Goal: Find contact information: Find contact information

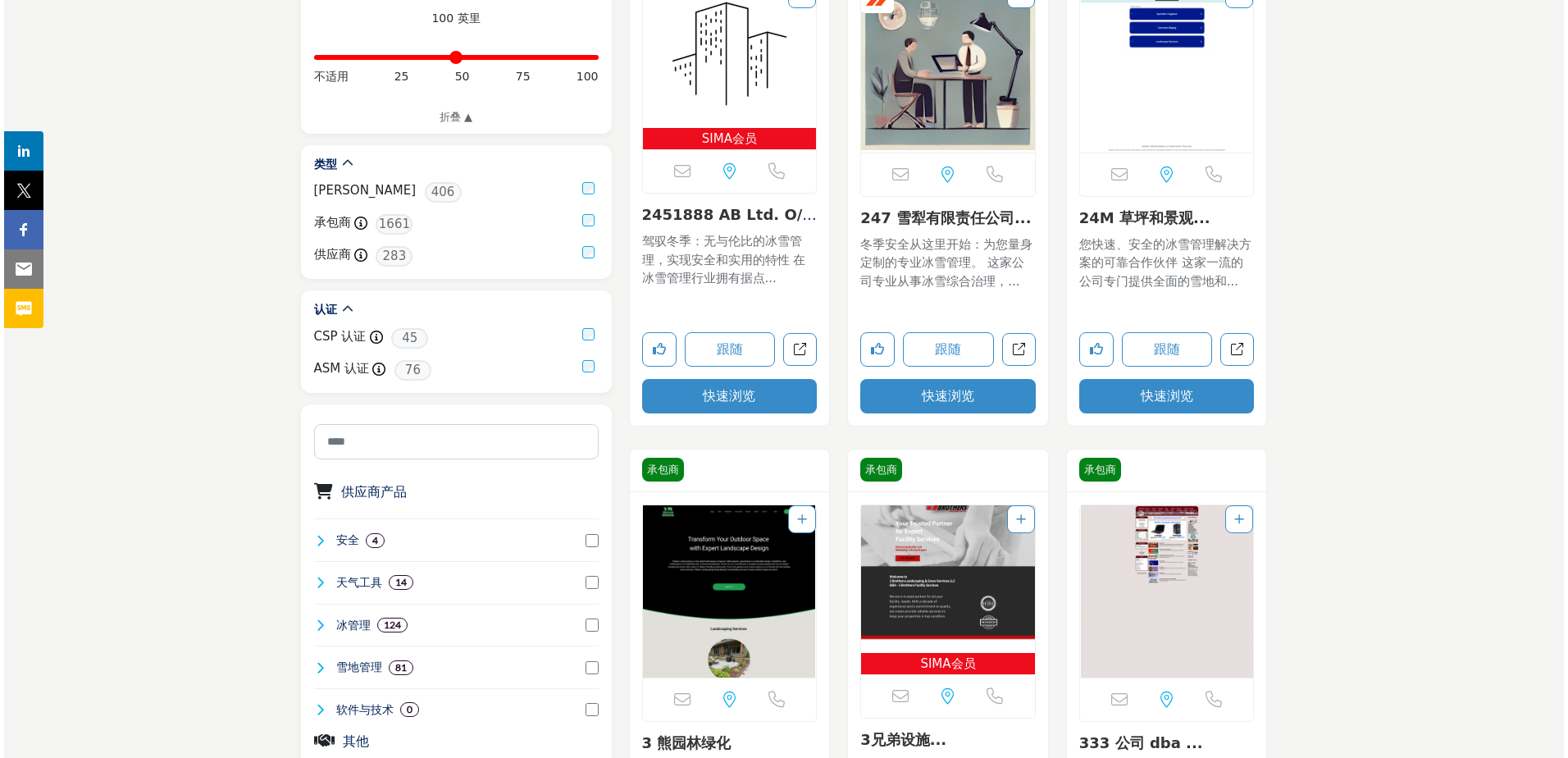
scroll to position [547, 0]
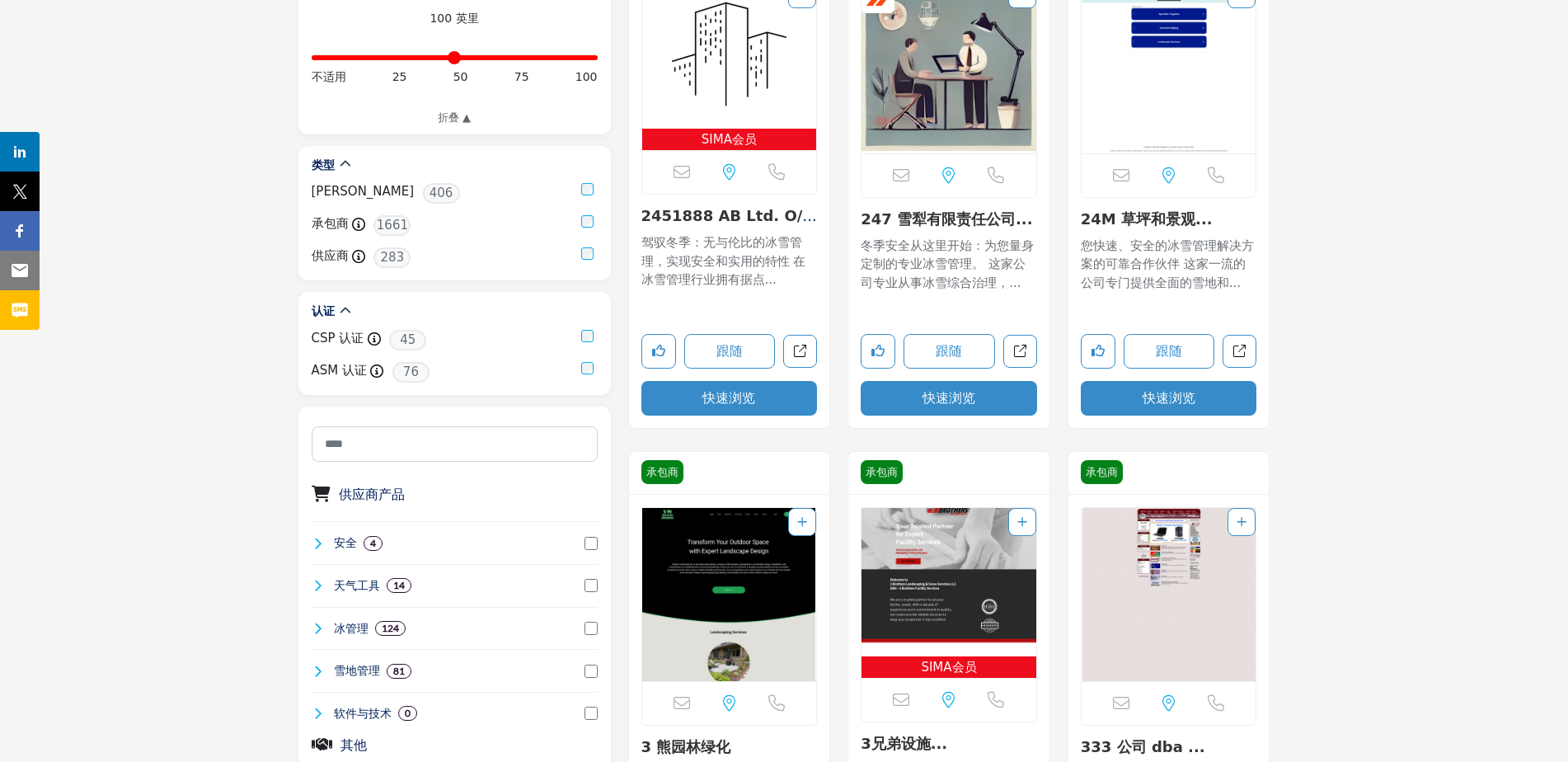
drag, startPoint x: 749, startPoint y: 366, endPoint x: 743, endPoint y: 374, distance: 10.0
click at [743, 381] on button "快速浏览" at bounding box center [729, 398] width 176 height 35
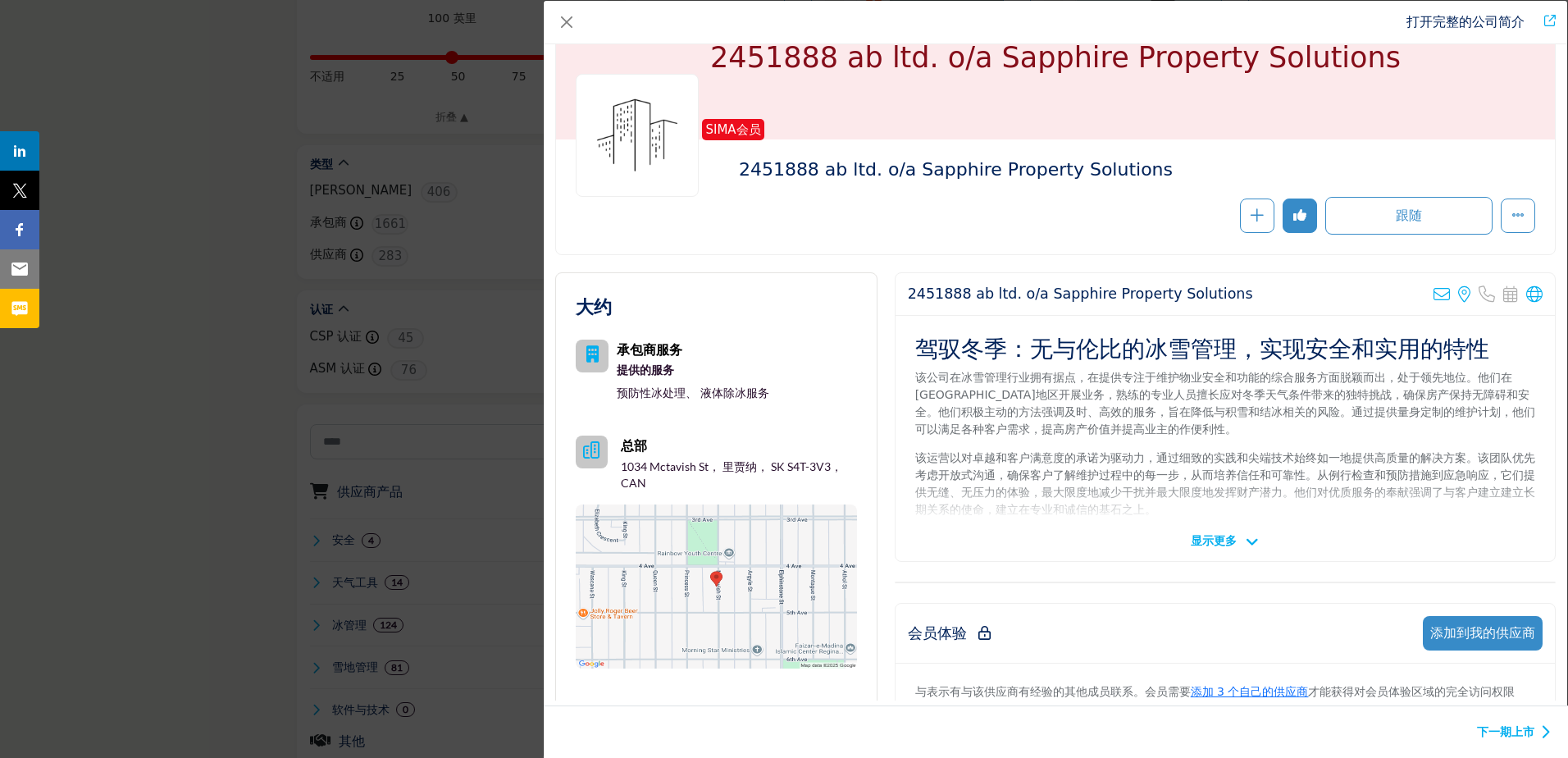
scroll to position [109, 0]
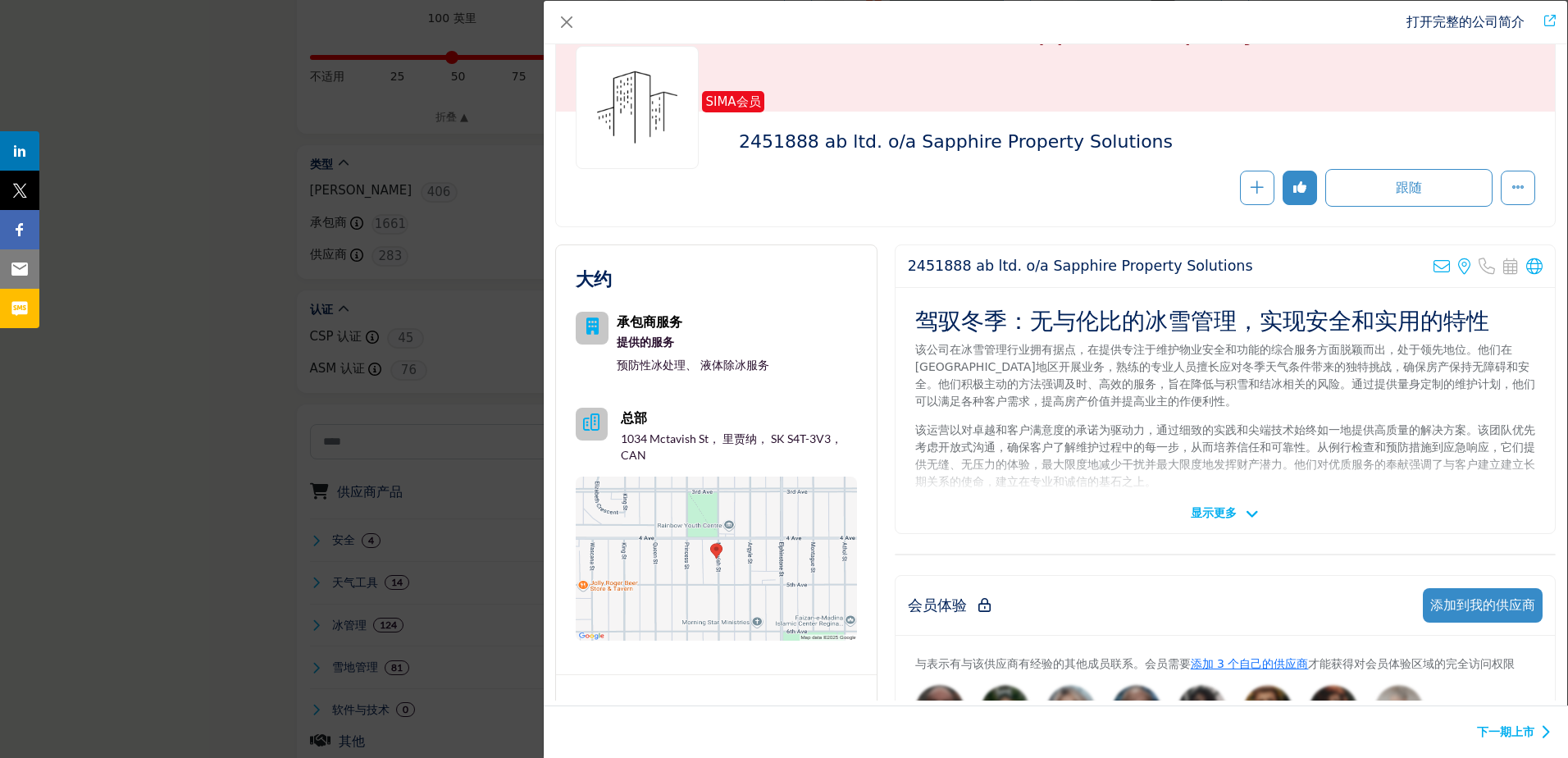
click at [1212, 521] on span "显示更多" at bounding box center [1214, 513] width 46 height 17
click at [1253, 510] on icon "公司数据模式" at bounding box center [1252, 513] width 13 height 14
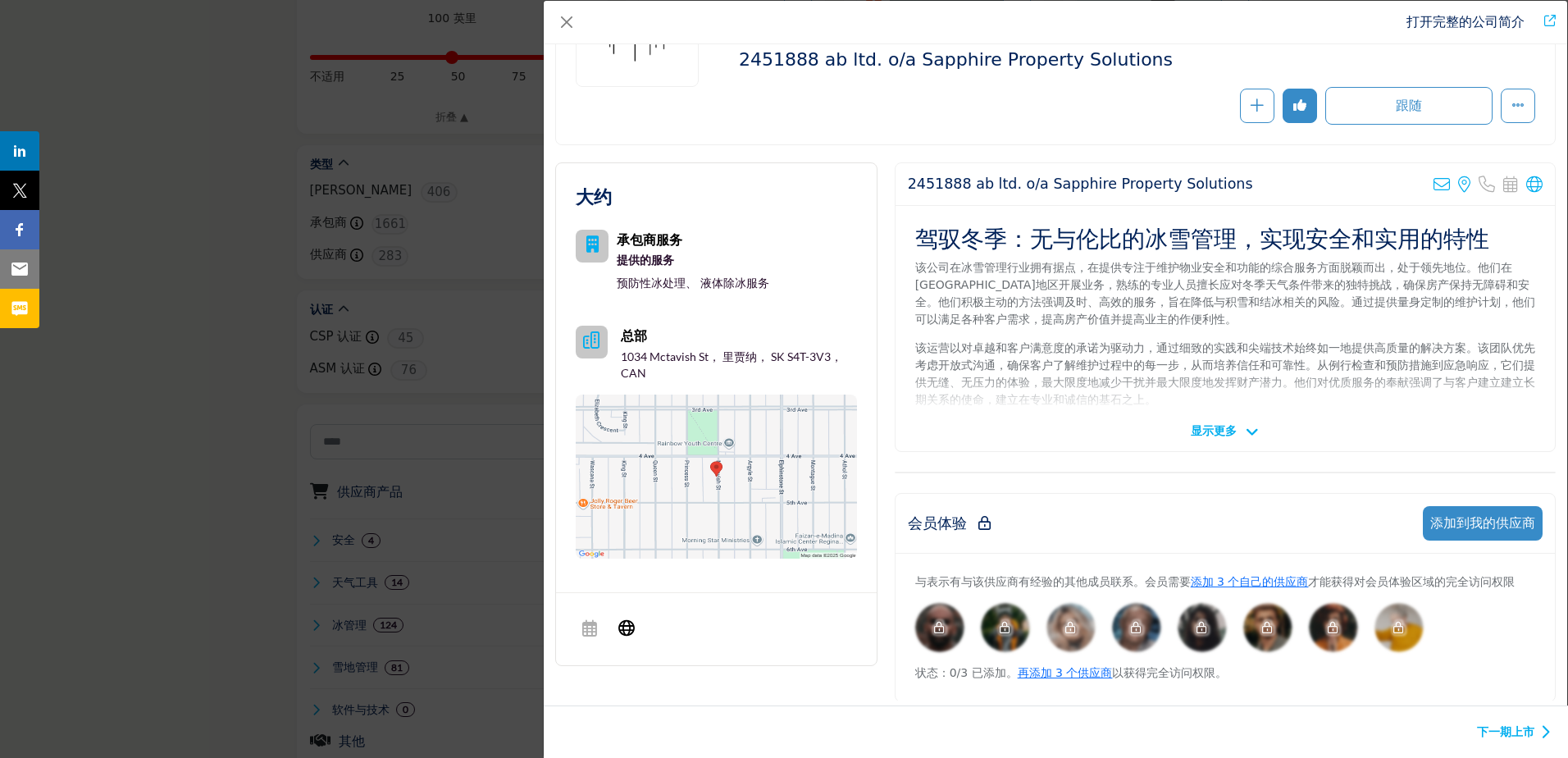
scroll to position [172, 0]
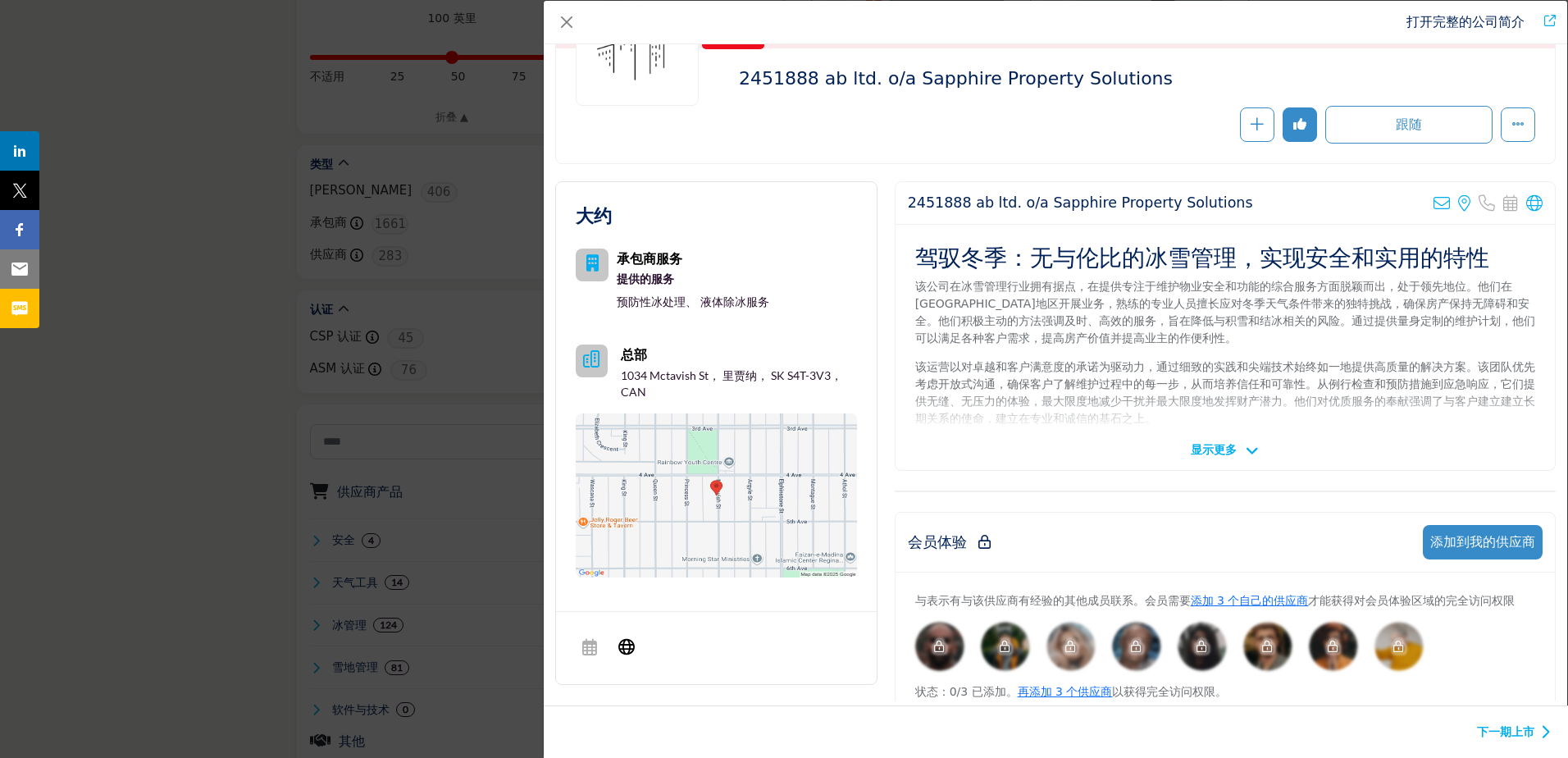
click at [1215, 451] on span "显示更多" at bounding box center [1214, 450] width 46 height 17
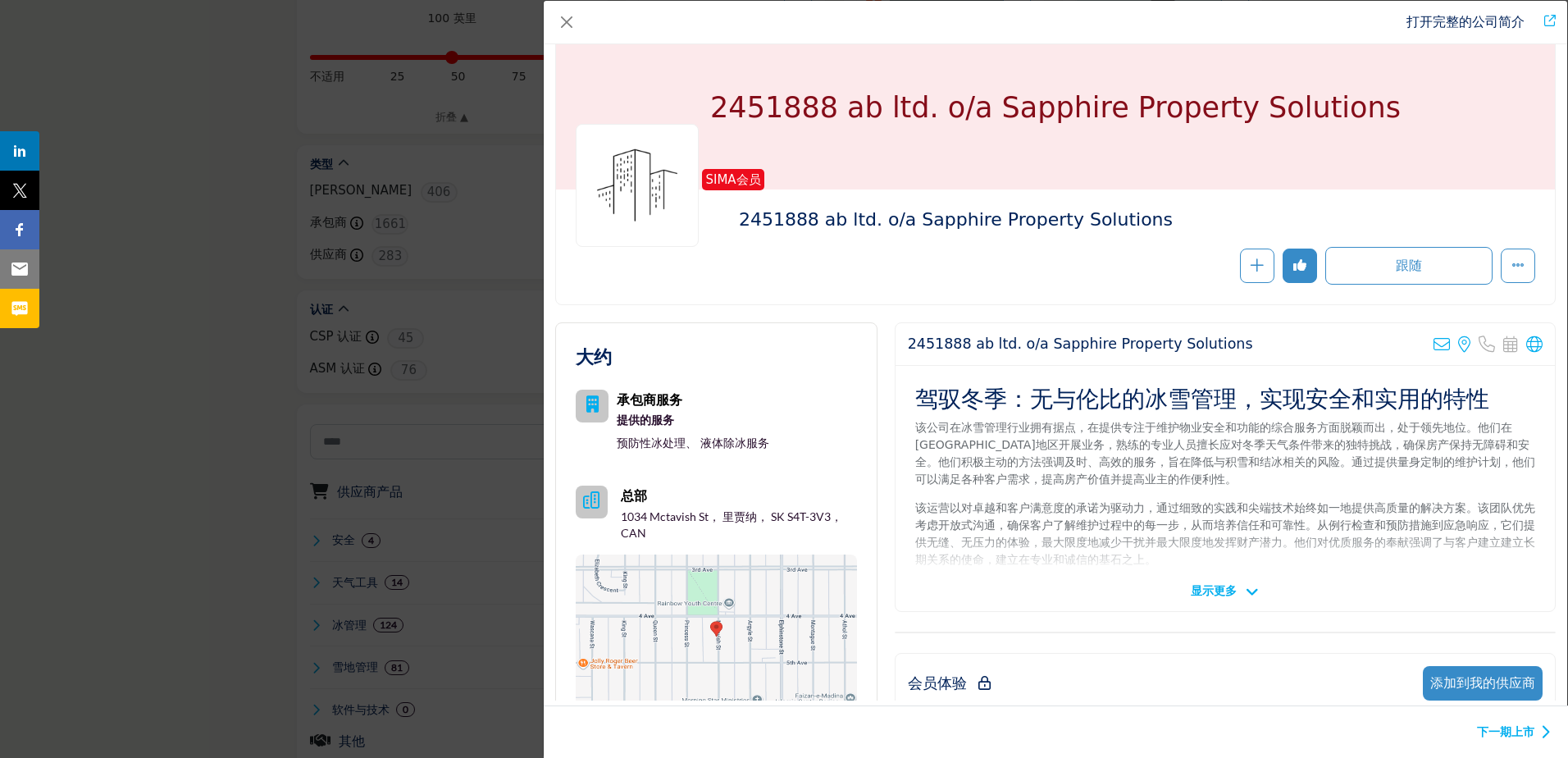
scroll to position [0, 0]
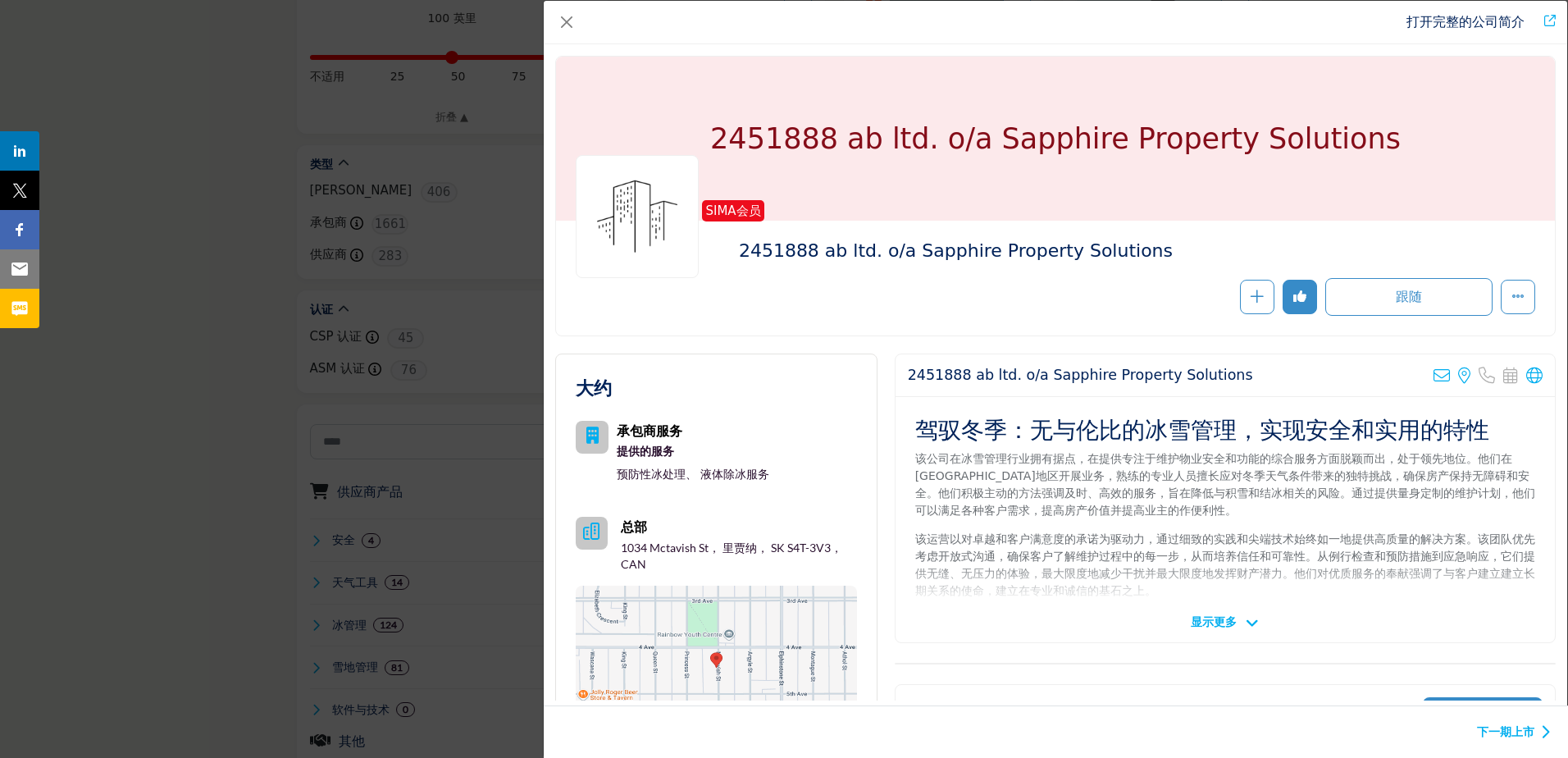
click at [1484, 16] on link "打开完整的公司简介" at bounding box center [1465, 21] width 118 height 15
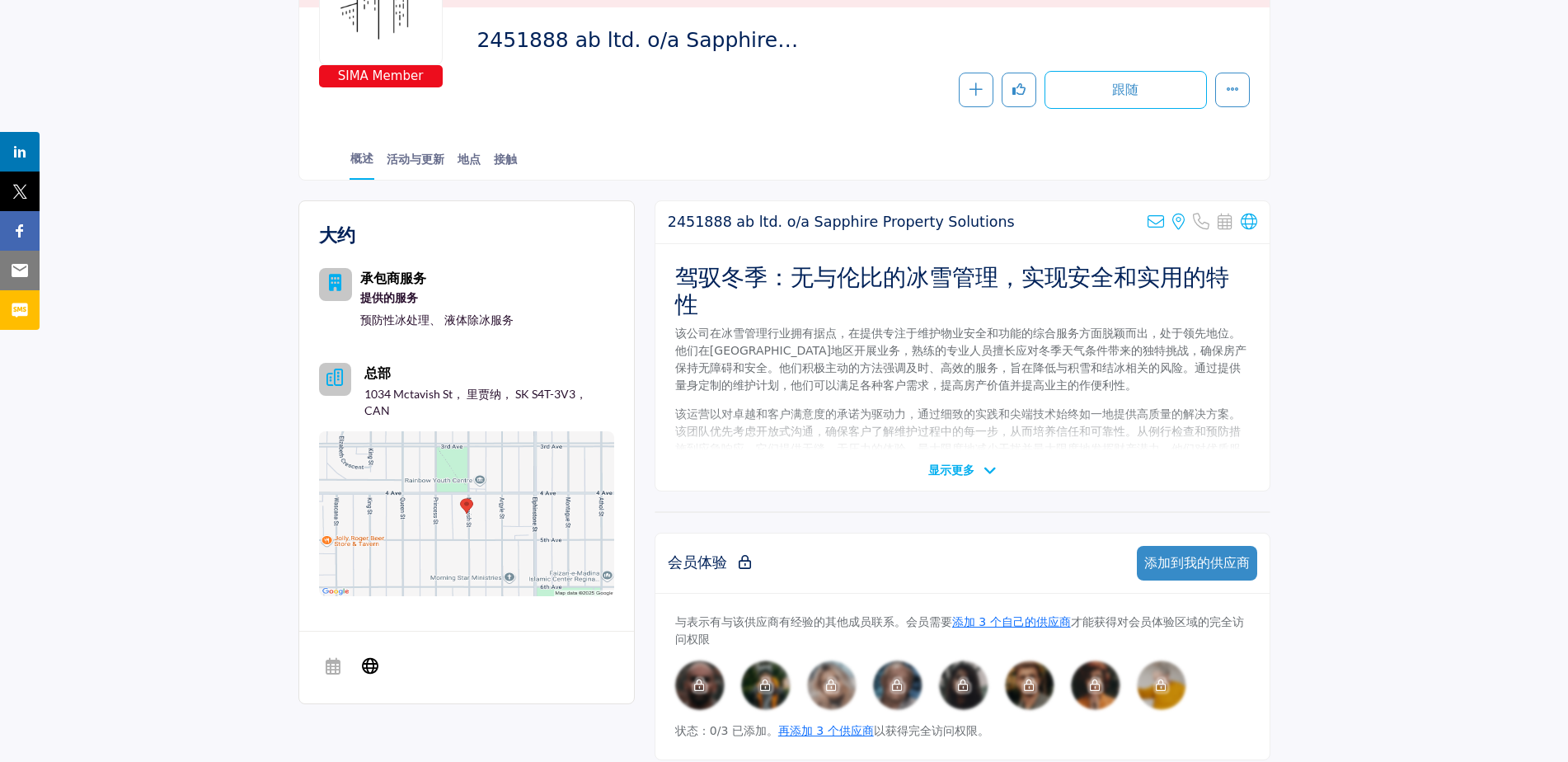
scroll to position [247, 0]
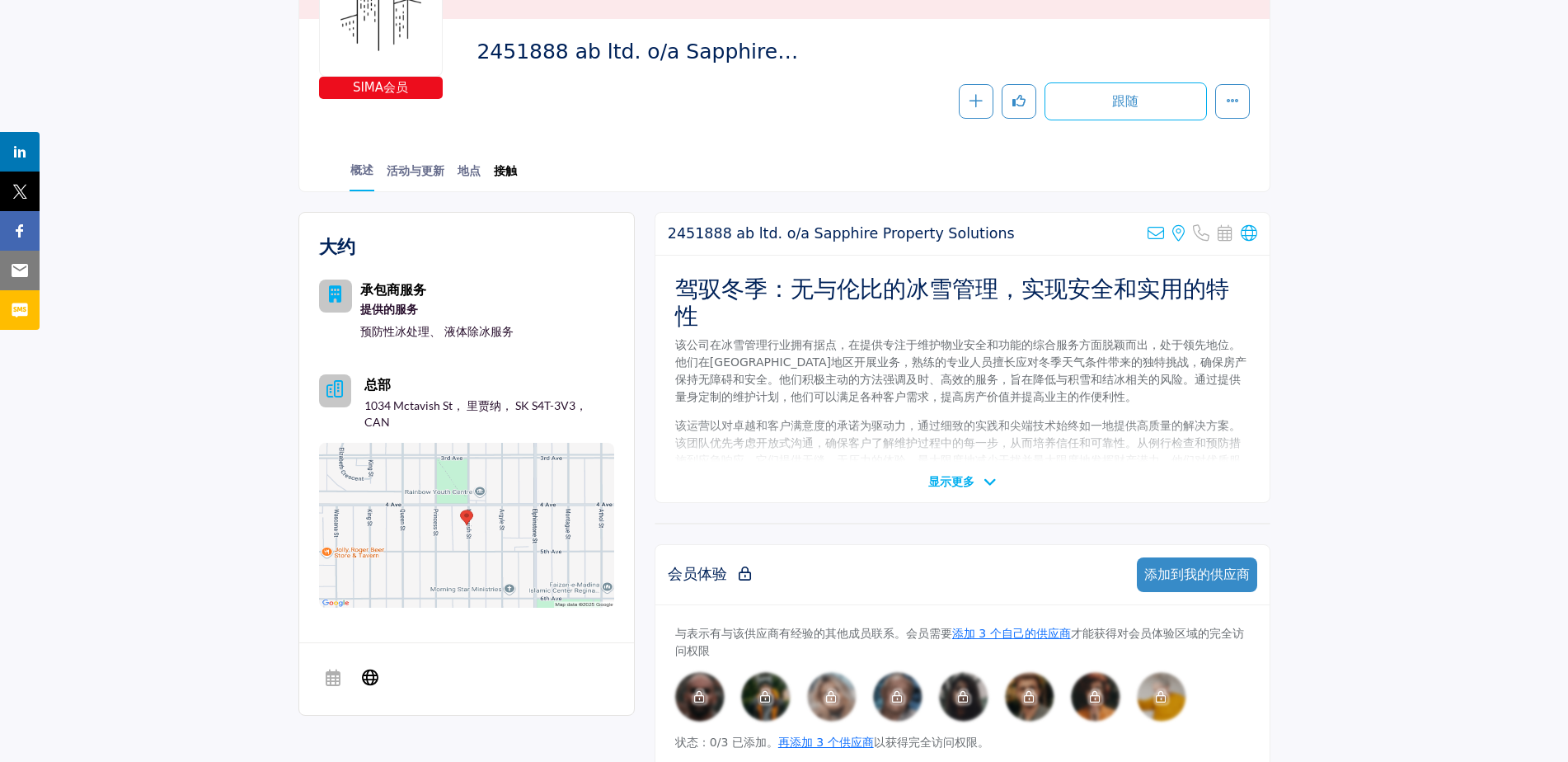
click at [511, 168] on link "接触" at bounding box center [505, 176] width 25 height 29
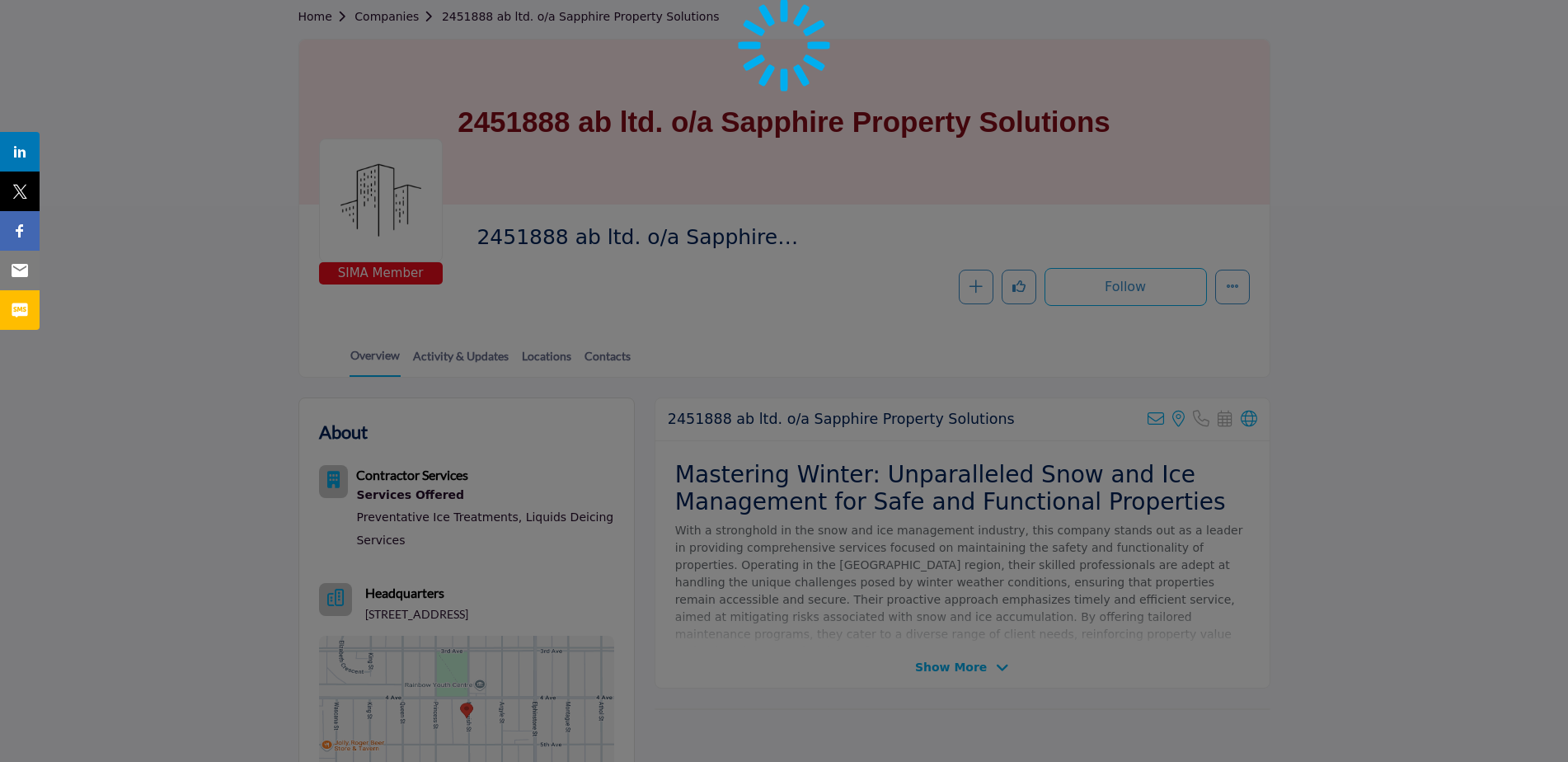
scroll to position [357, 0]
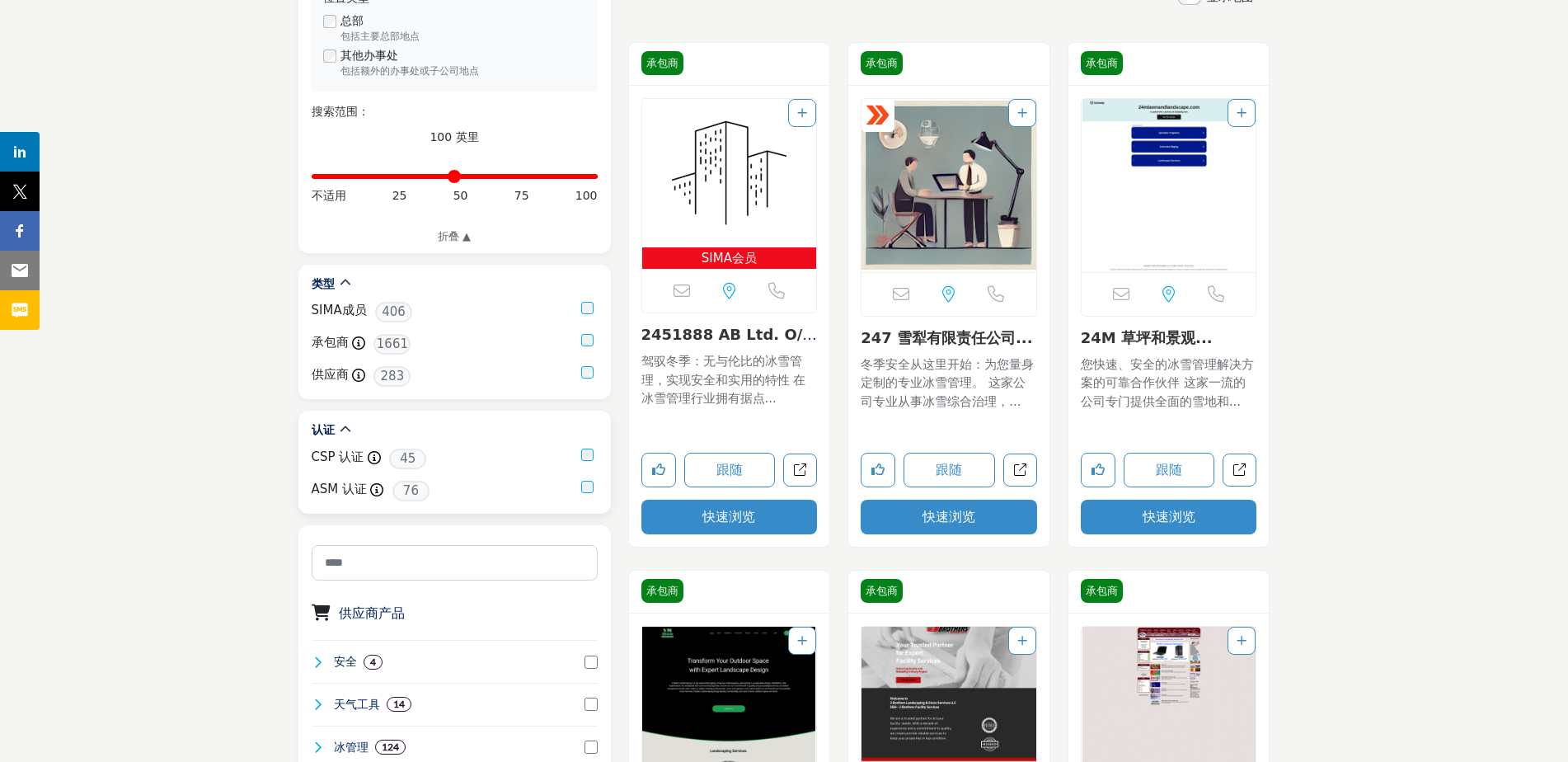
scroll to position [440, 0]
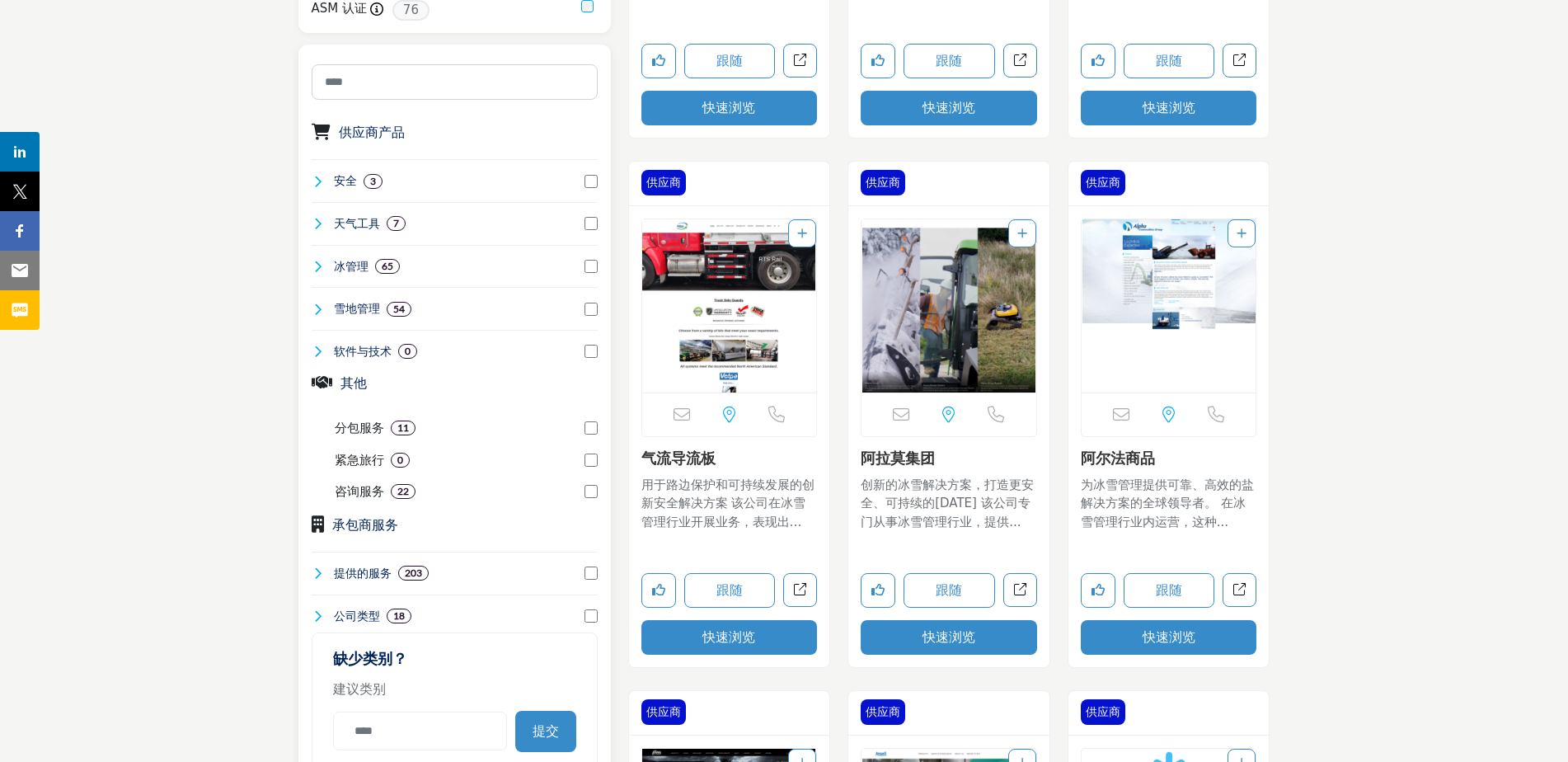
scroll to position [907, 0]
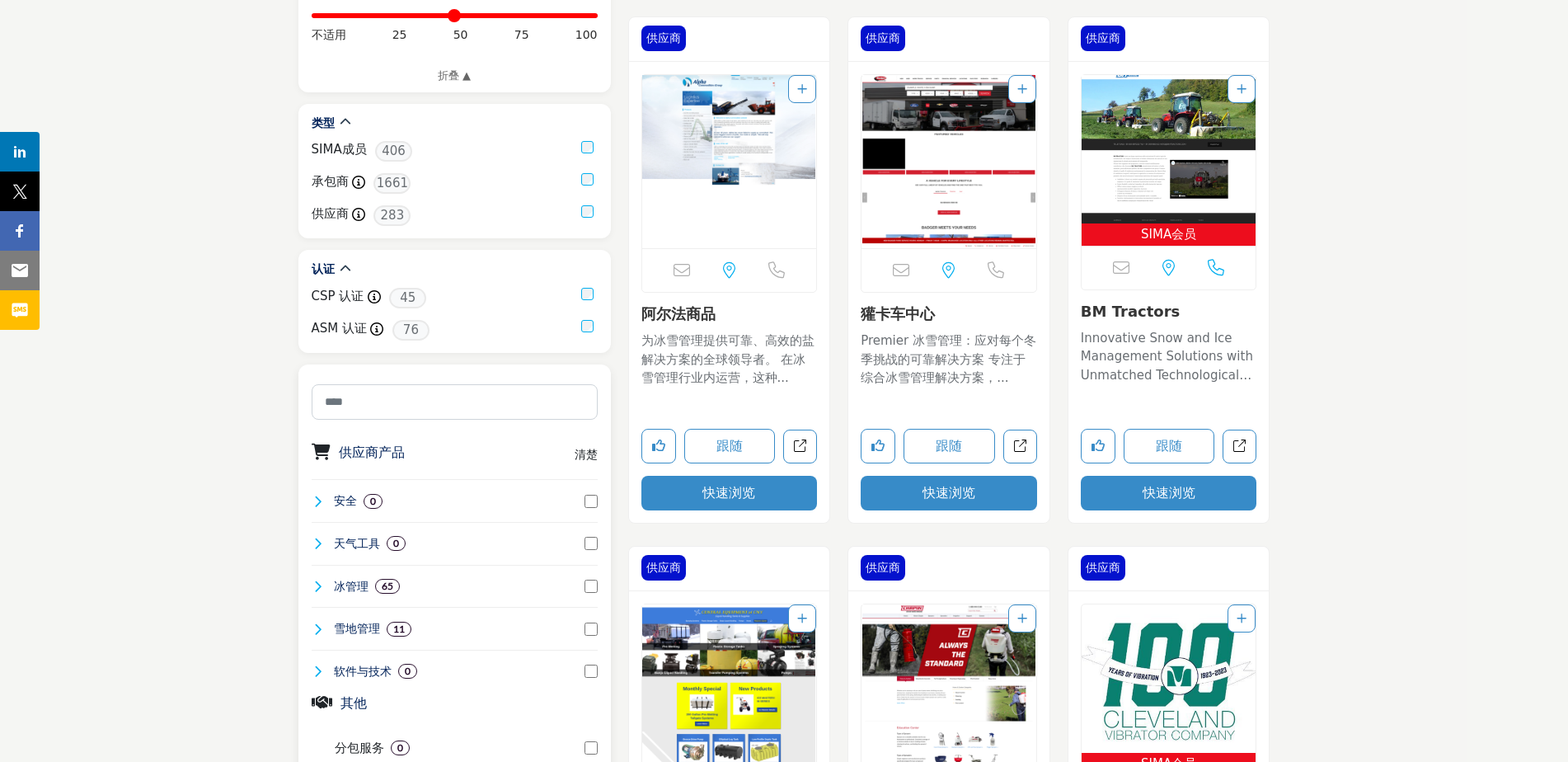
scroll to position [686, 0]
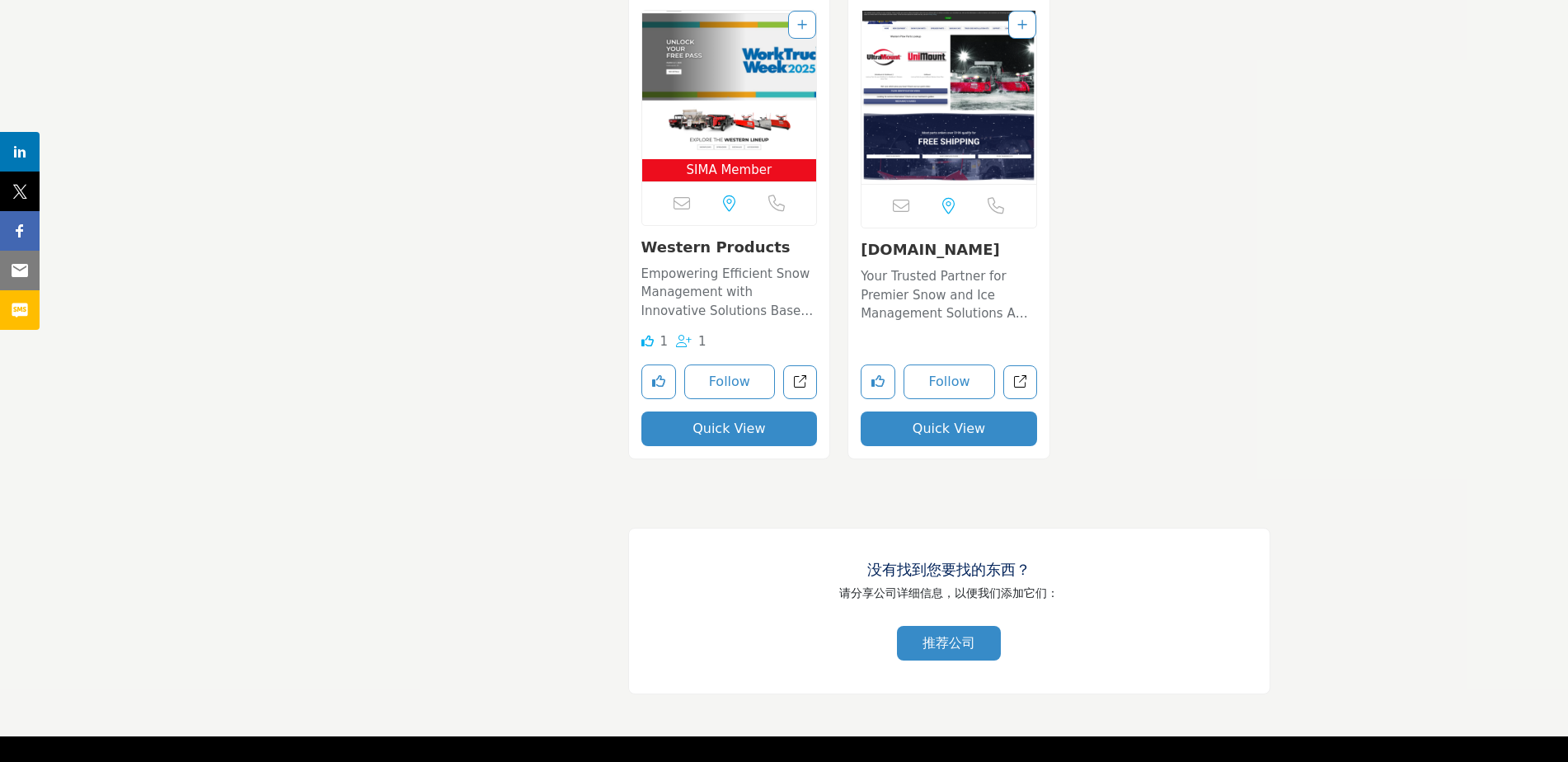
scroll to position [2253, 0]
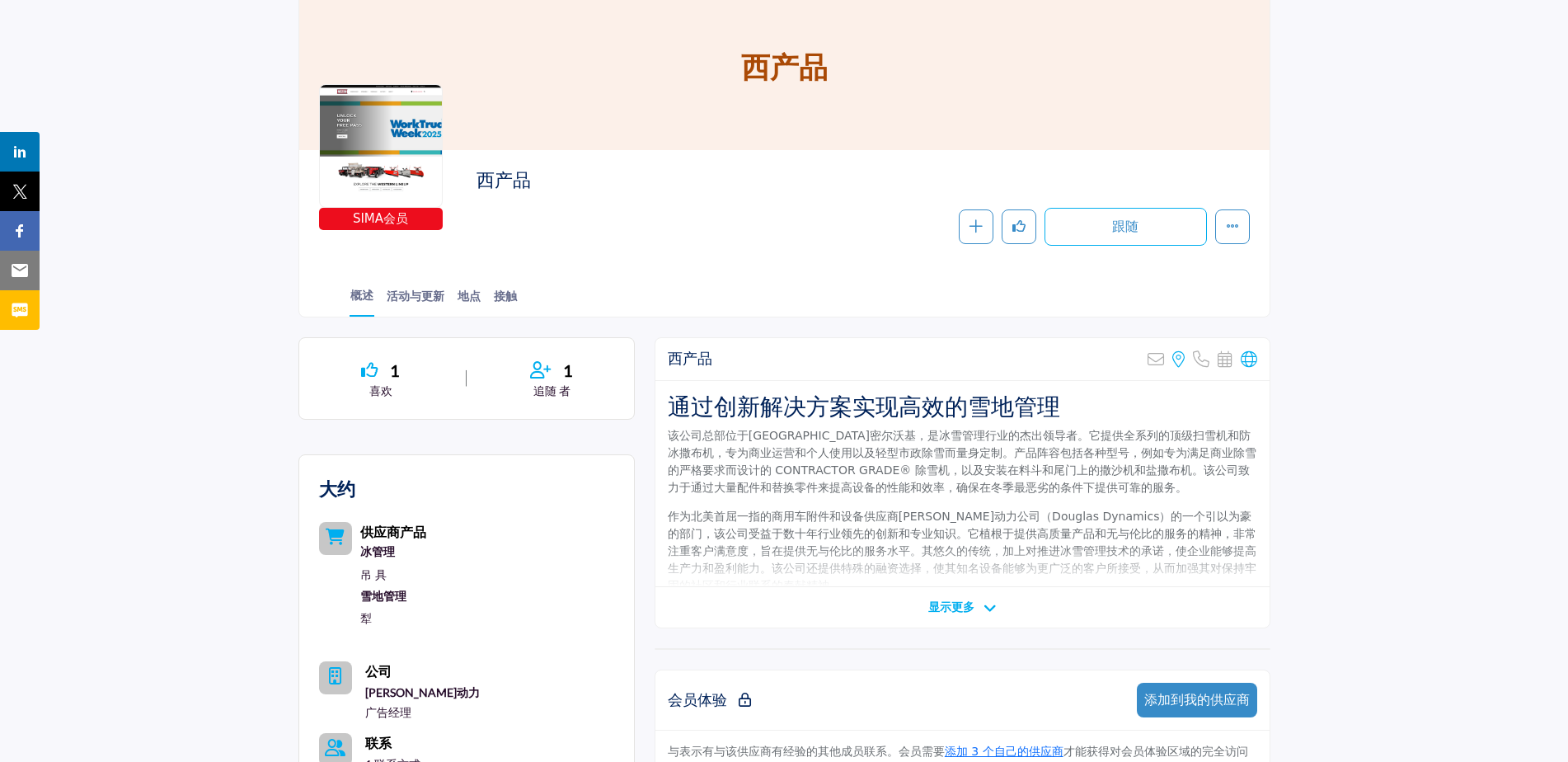
scroll to position [165, 0]
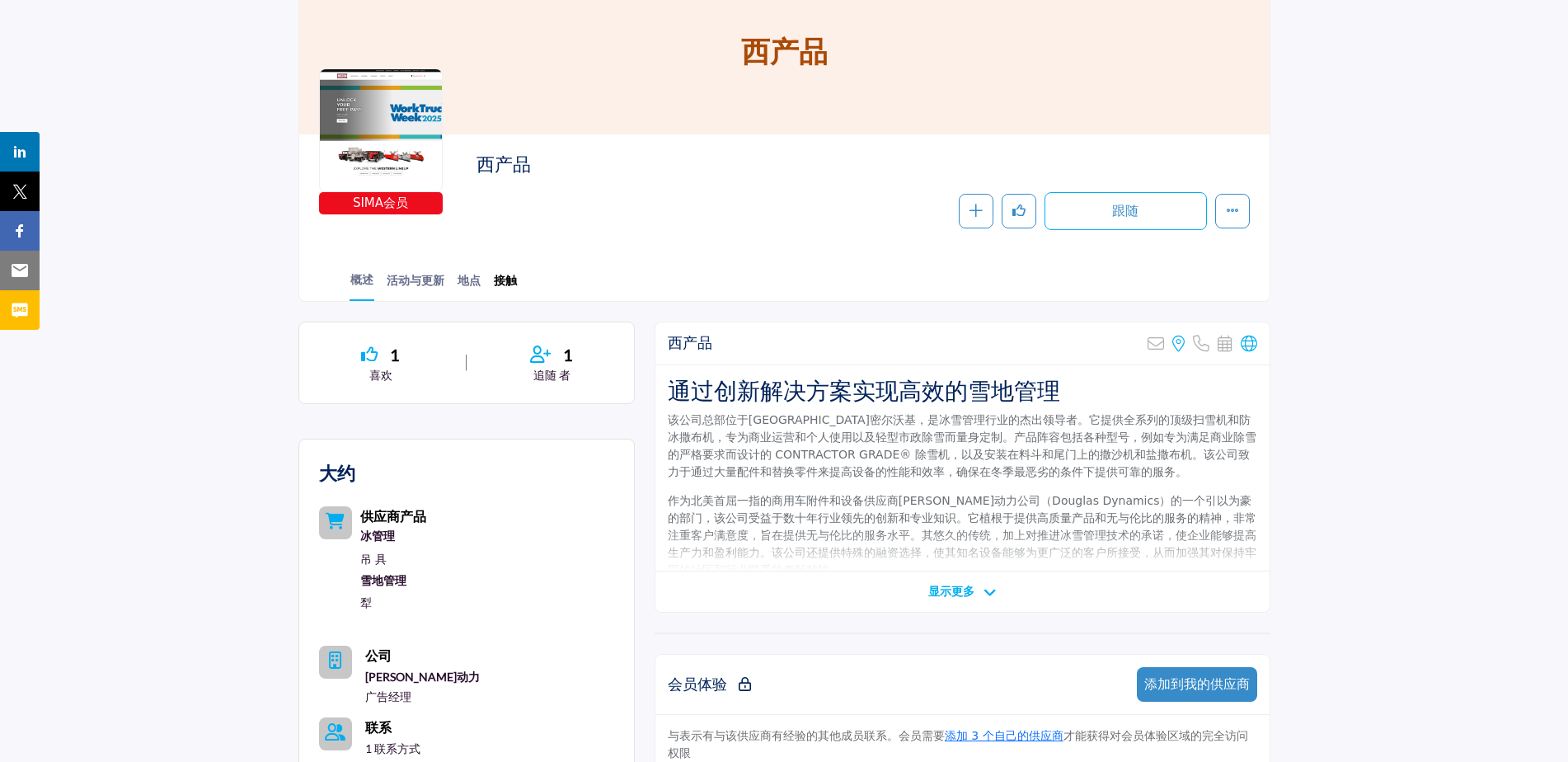
click at [499, 271] on link "接触" at bounding box center [505, 286] width 25 height 29
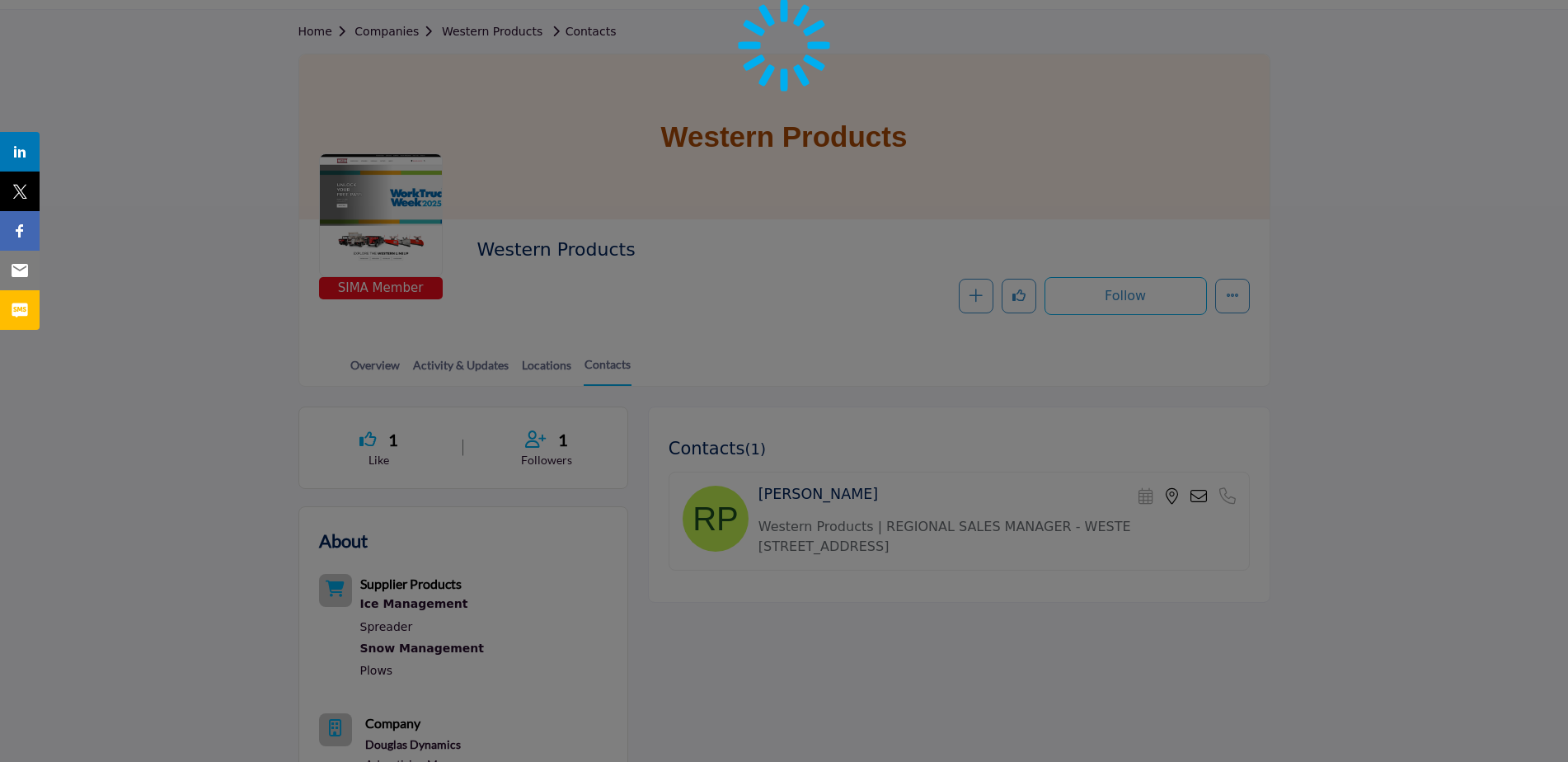
scroll to position [192, 0]
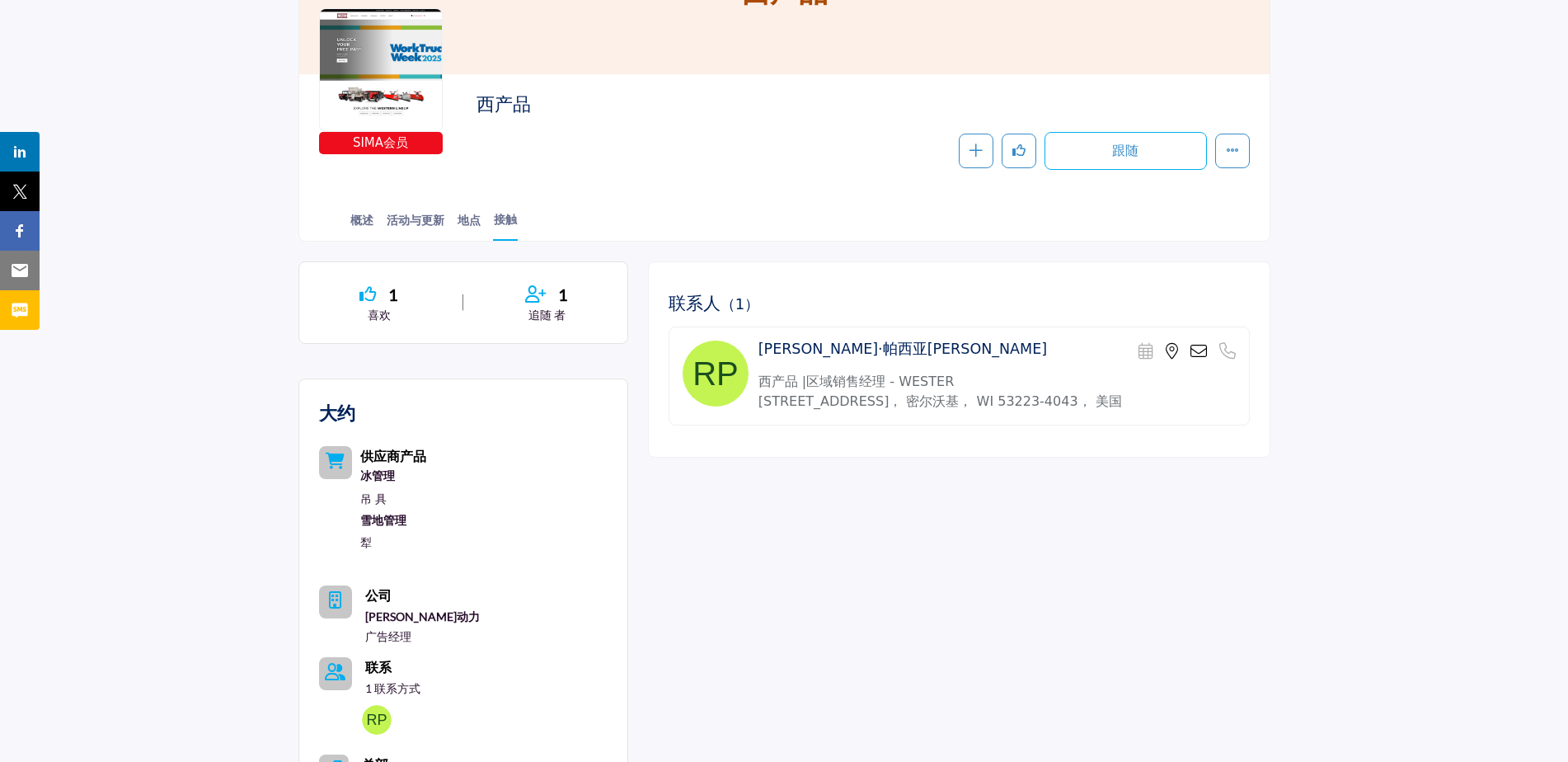
click at [825, 348] on h4 "[PERSON_NAME]·帕西亚[PERSON_NAME]" at bounding box center [902, 350] width 288 height 17
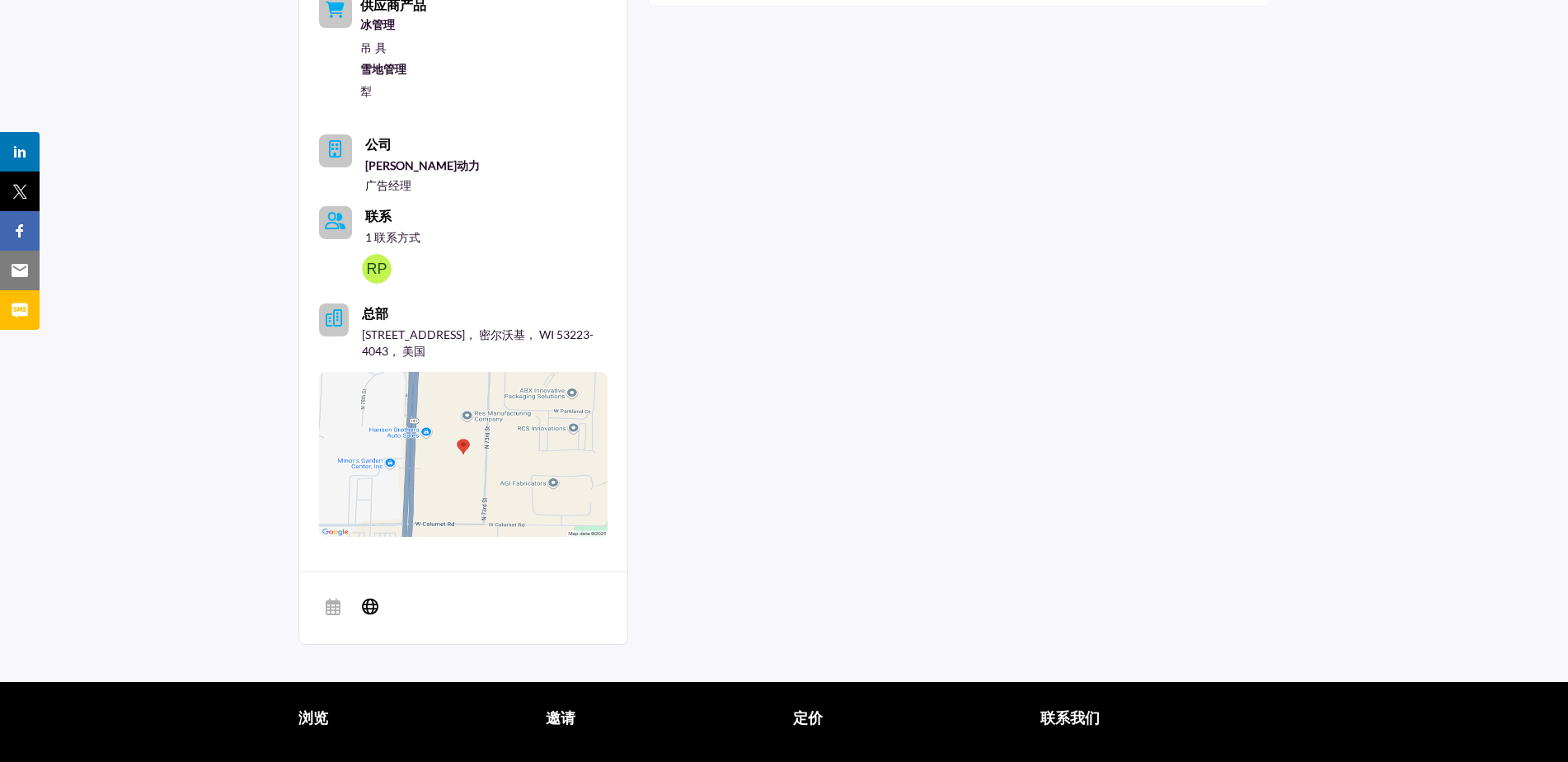
scroll to position [686, 0]
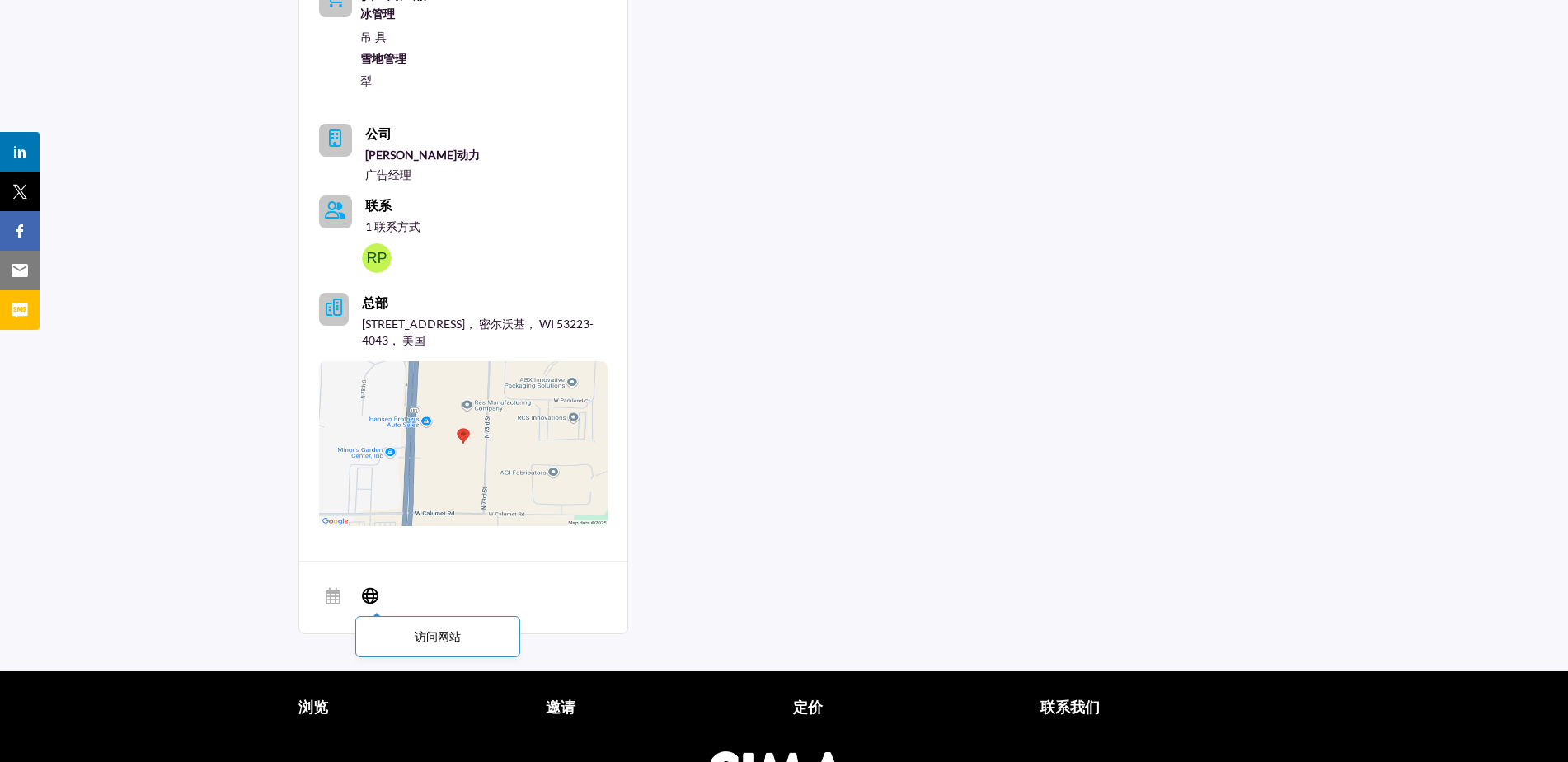
click at [367, 586] on icon at bounding box center [370, 595] width 16 height 19
